Goal: Navigation & Orientation: Find specific page/section

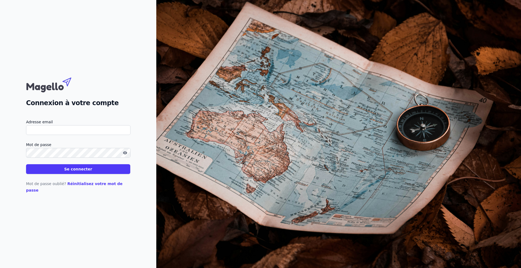
type input "[EMAIL_ADDRESS][DOMAIN_NAME]"
click at [65, 170] on button "Se connecter" at bounding box center [78, 169] width 104 height 10
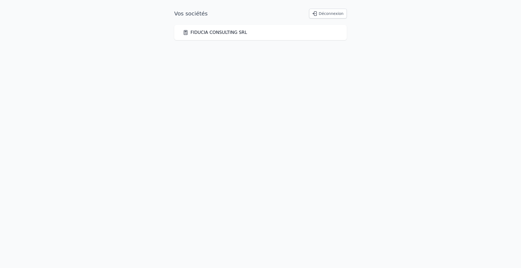
click at [218, 32] on link "FIDUCIA CONSULTING SRL" at bounding box center [215, 32] width 64 height 7
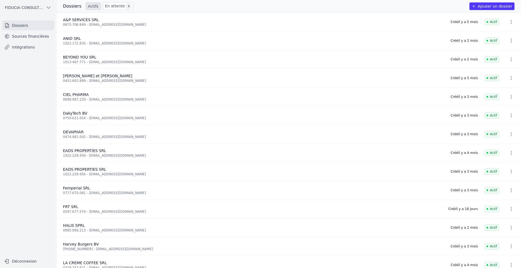
click at [29, 33] on link "Sources financières" at bounding box center [28, 36] width 52 height 10
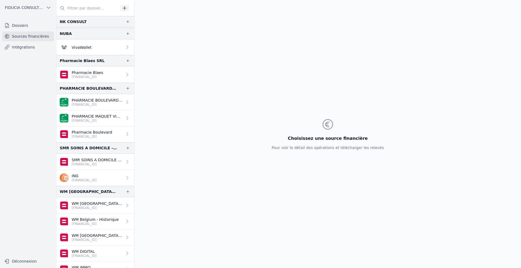
scroll to position [401, 0]
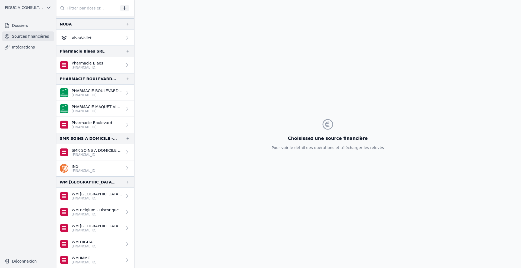
click at [93, 193] on p "WM [GEOGRAPHIC_DATA] - [GEOGRAPHIC_DATA]" at bounding box center [97, 194] width 51 height 5
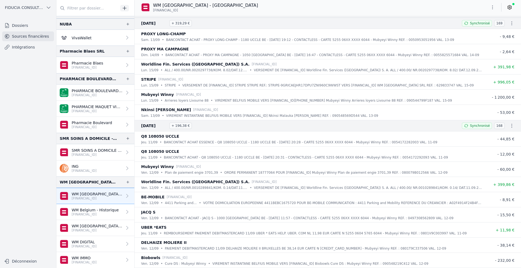
scroll to position [136, 0]
